Goal: Complete application form: Complete application form

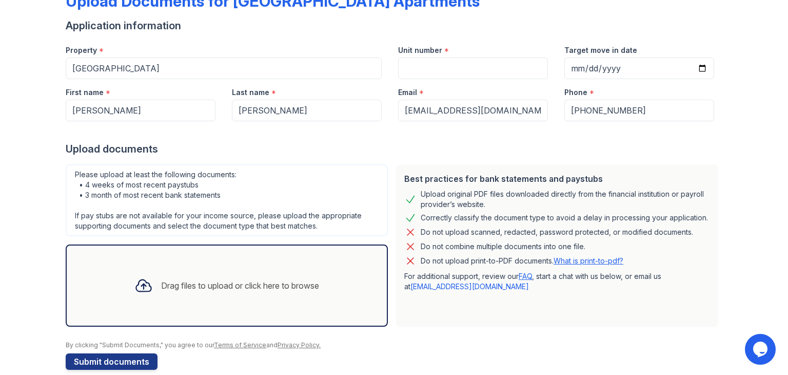
scroll to position [67, 0]
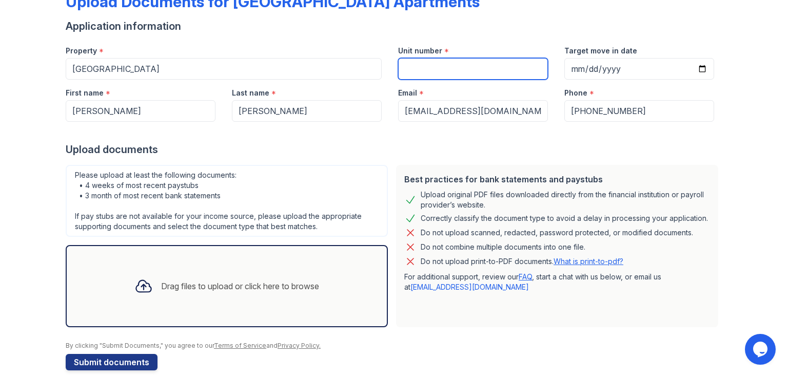
click at [444, 70] on input "Unit number" at bounding box center [473, 69] width 150 height 22
type input "301"
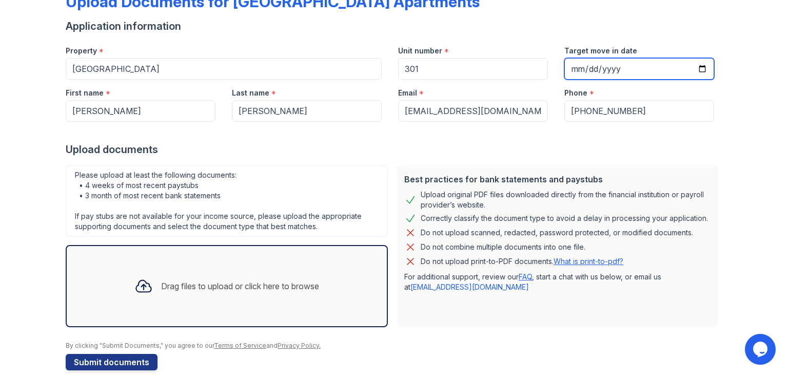
click at [696, 67] on input "Target move in date" at bounding box center [640, 69] width 150 height 22
type input "[DATE]"
click at [235, 286] on div "Drag files to upload or click here to browse" at bounding box center [240, 286] width 158 height 12
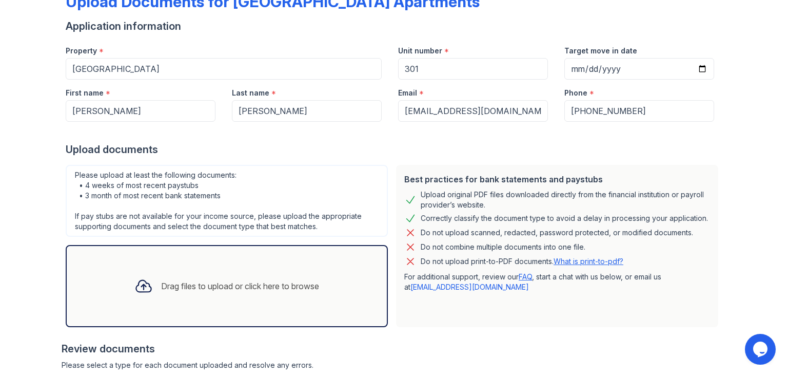
scroll to position [176, 0]
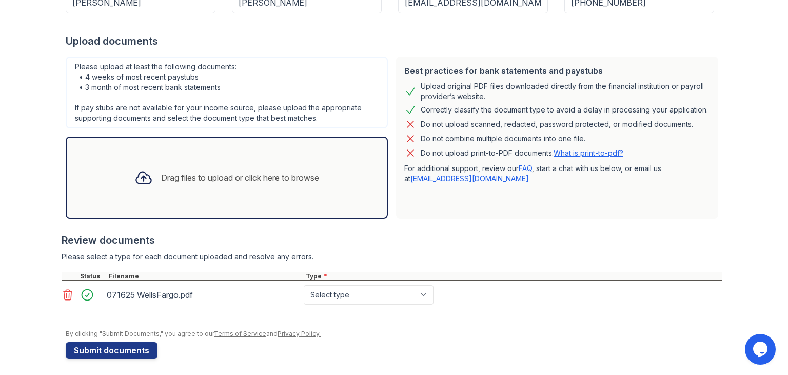
click at [221, 163] on div "Drag files to upload or click here to browse" at bounding box center [226, 177] width 201 height 35
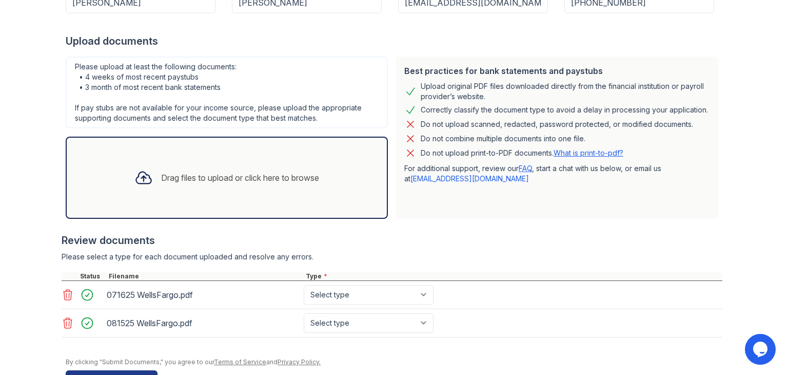
click at [207, 164] on div "Drag files to upload or click here to browse" at bounding box center [226, 177] width 201 height 35
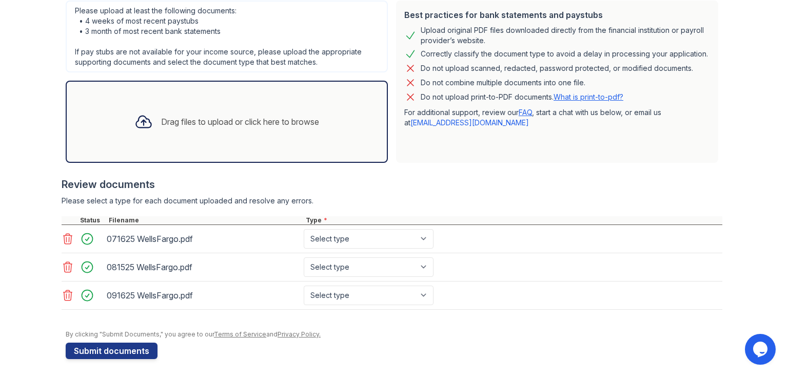
scroll to position [234, 0]
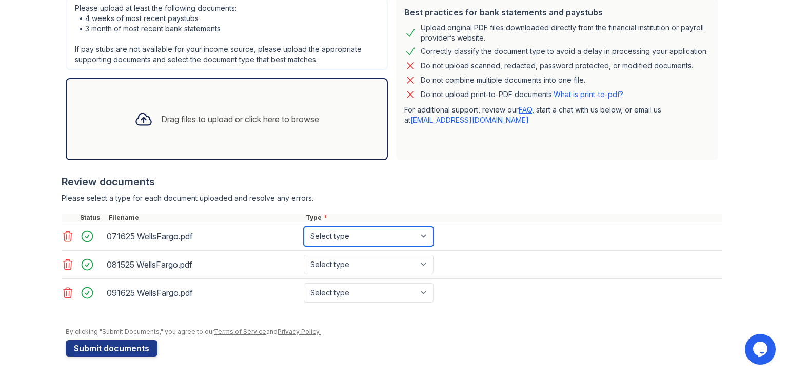
click at [353, 228] on select "Select type Paystub Bank Statement Offer Letter Tax Documents Benefit Award Let…" at bounding box center [369, 236] width 130 height 20
select select "bank_statement"
click at [304, 226] on select "Select type Paystub Bank Statement Offer Letter Tax Documents Benefit Award Let…" at bounding box center [369, 236] width 130 height 20
click at [343, 257] on select "Select type Paystub Bank Statement Offer Letter Tax Documents Benefit Award Let…" at bounding box center [369, 265] width 130 height 20
select select "bank_statement"
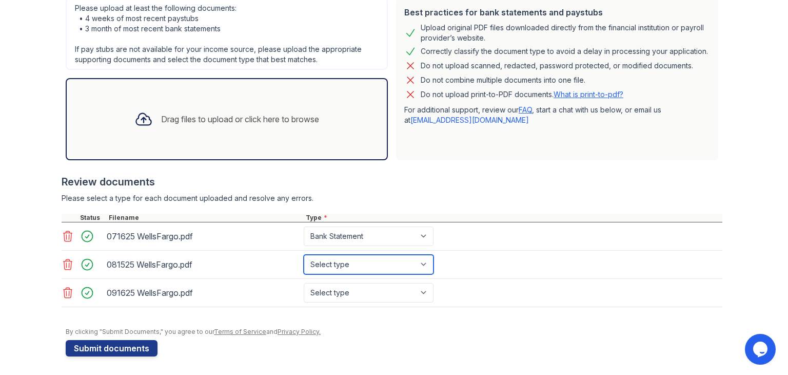
click at [304, 255] on select "Select type Paystub Bank Statement Offer Letter Tax Documents Benefit Award Let…" at bounding box center [369, 265] width 130 height 20
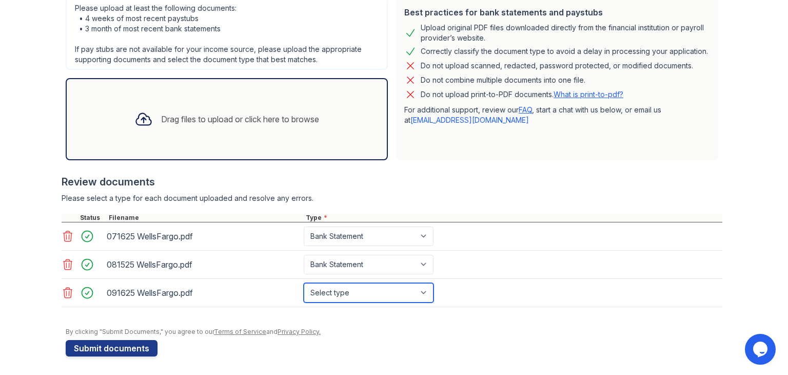
click at [354, 292] on select "Select type Paystub Bank Statement Offer Letter Tax Documents Benefit Award Let…" at bounding box center [369, 293] width 130 height 20
select select "bank_statement"
click at [304, 283] on select "Select type Paystub Bank Statement Offer Letter Tax Documents Benefit Award Let…" at bounding box center [369, 293] width 130 height 20
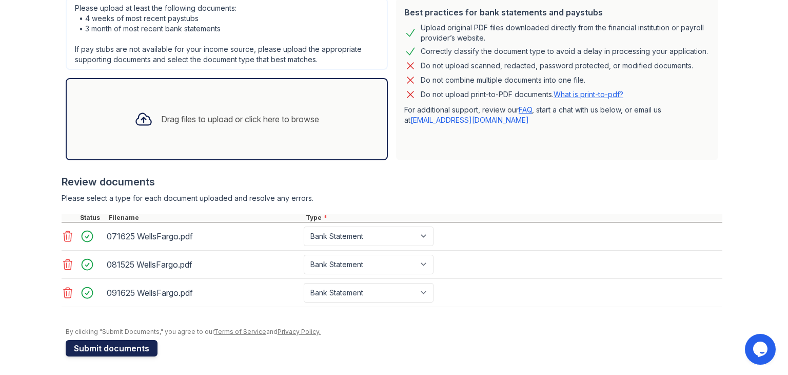
click at [114, 352] on button "Submit documents" at bounding box center [112, 348] width 92 height 16
